Goal: Information Seeking & Learning: Understand process/instructions

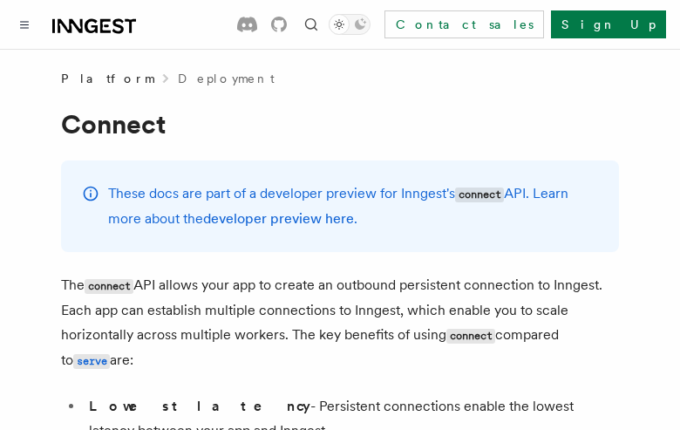
scroll to position [7815, 0]
